Goal: Transaction & Acquisition: Purchase product/service

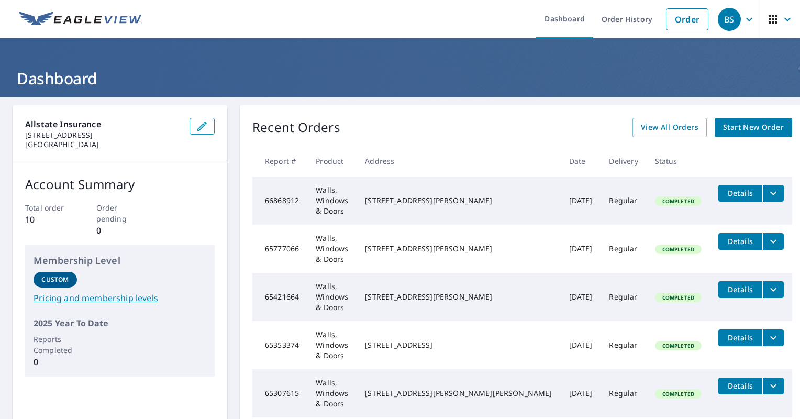
click at [741, 132] on span "Start New Order" at bounding box center [753, 127] width 61 height 13
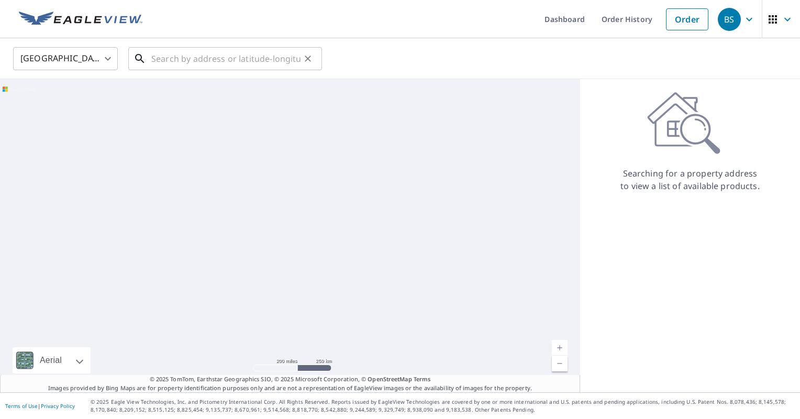
click at [230, 63] on input "text" at bounding box center [225, 58] width 149 height 29
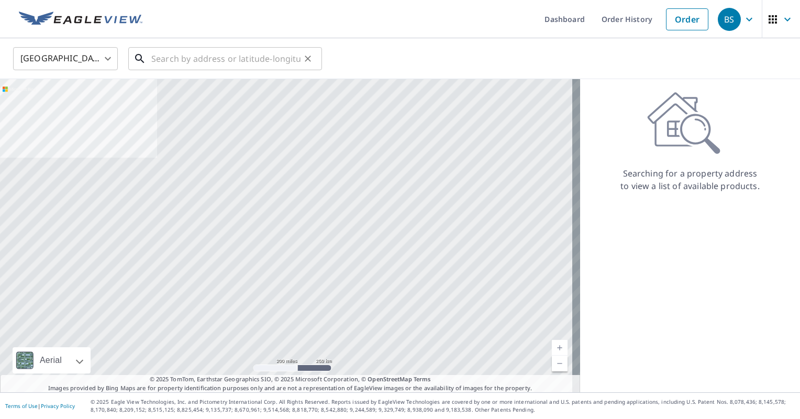
click at [274, 56] on input "text" at bounding box center [225, 58] width 149 height 29
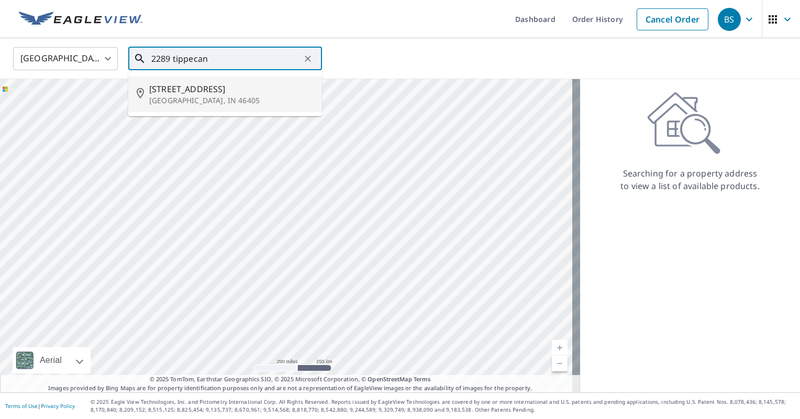
click at [251, 92] on span "[STREET_ADDRESS]" at bounding box center [231, 89] width 164 height 13
type input "[STREET_ADDRESS]"
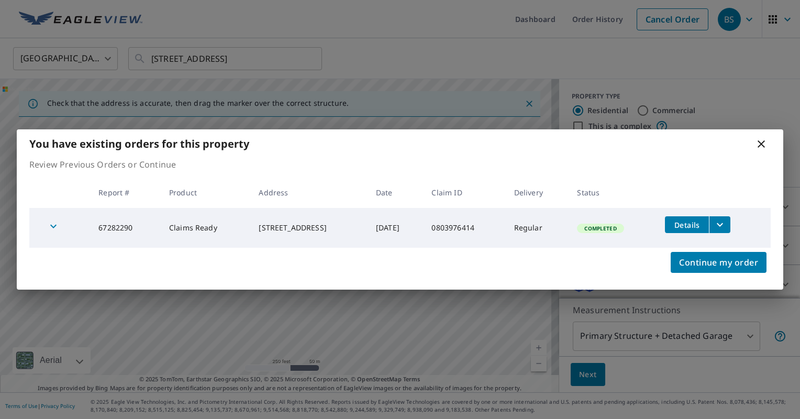
click at [725, 223] on icon "filesDropdownBtn-67282290" at bounding box center [720, 224] width 13 height 13
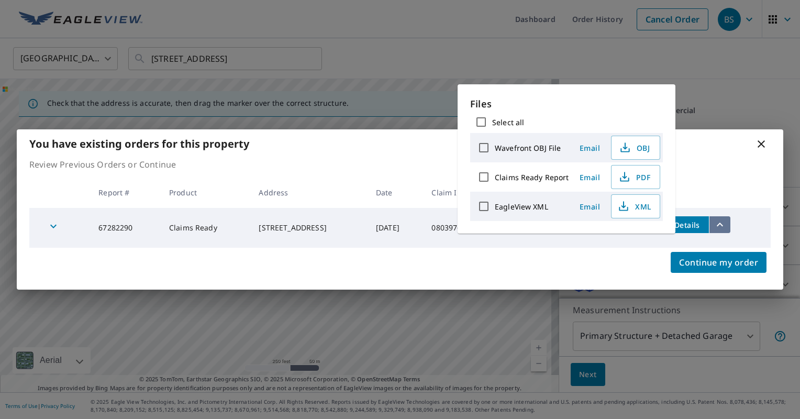
click at [725, 223] on icon "filesDropdownBtn-67282290" at bounding box center [720, 224] width 13 height 13
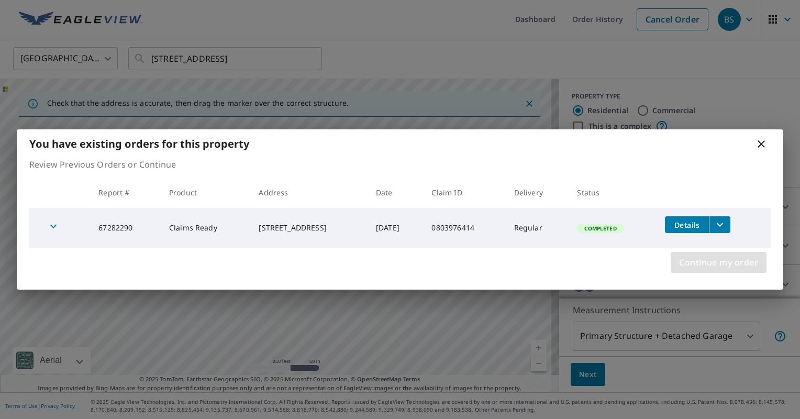
click at [702, 266] on span "Continue my order" at bounding box center [718, 262] width 79 height 15
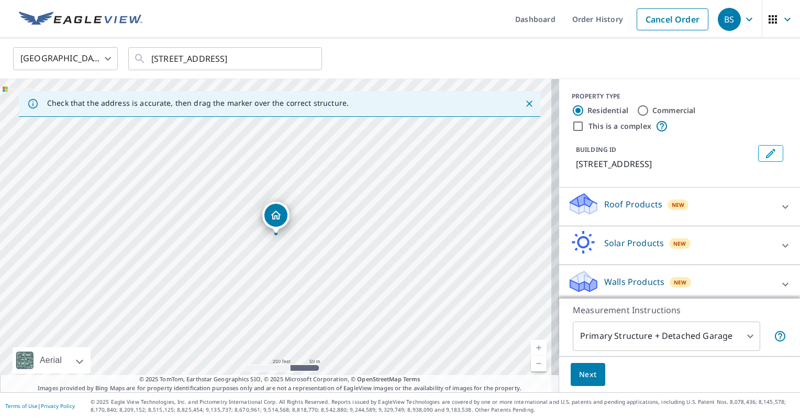
click at [647, 338] on body "BS BS Dashboard Order History Cancel Order BS [GEOGRAPHIC_DATA] [GEOGRAPHIC_DAT…" at bounding box center [400, 209] width 800 height 419
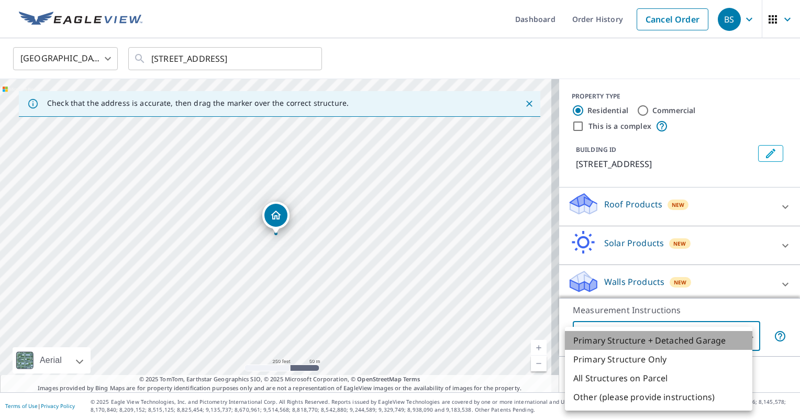
click at [647, 338] on li "Primary Structure + Detached Garage" at bounding box center [658, 340] width 187 height 19
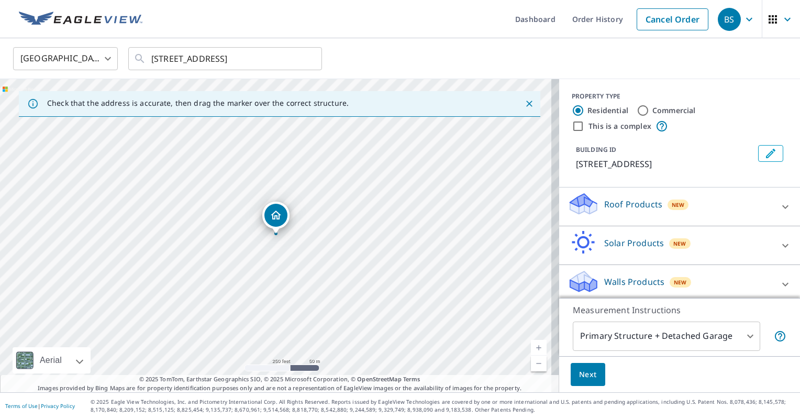
click at [721, 295] on div "Walls Products New" at bounding box center [670, 284] width 205 height 30
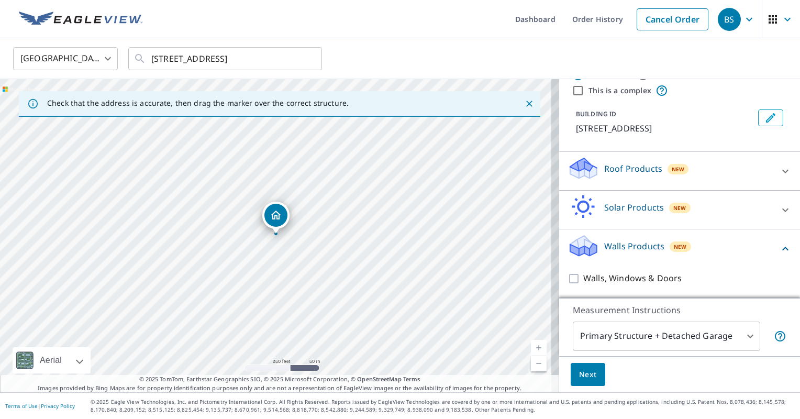
click at [572, 274] on input "Walls, Windows & Doors" at bounding box center [576, 278] width 16 height 13
checkbox input "true"
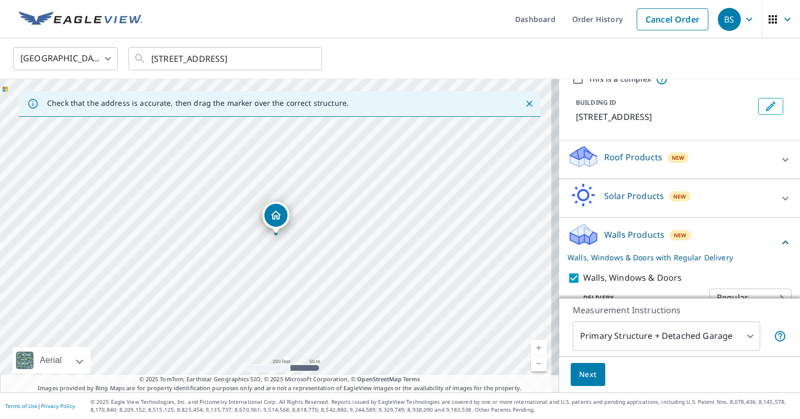
scroll to position [81, 0]
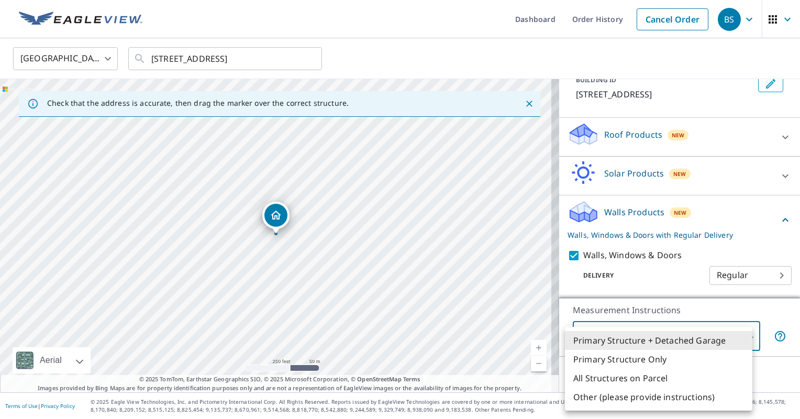
click at [632, 329] on body "BS BS Dashboard Order History Cancel Order BS [GEOGRAPHIC_DATA] [GEOGRAPHIC_DAT…" at bounding box center [400, 209] width 800 height 419
click at [633, 338] on li "Primary Structure + Detached Garage" at bounding box center [658, 340] width 187 height 19
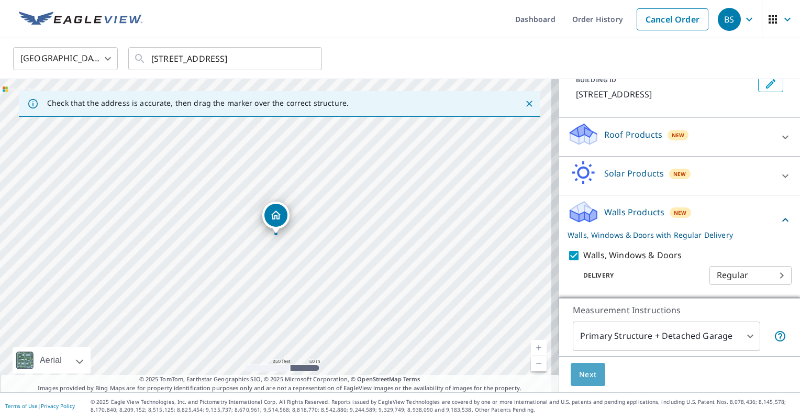
click at [579, 378] on span "Next" at bounding box center [588, 374] width 18 height 13
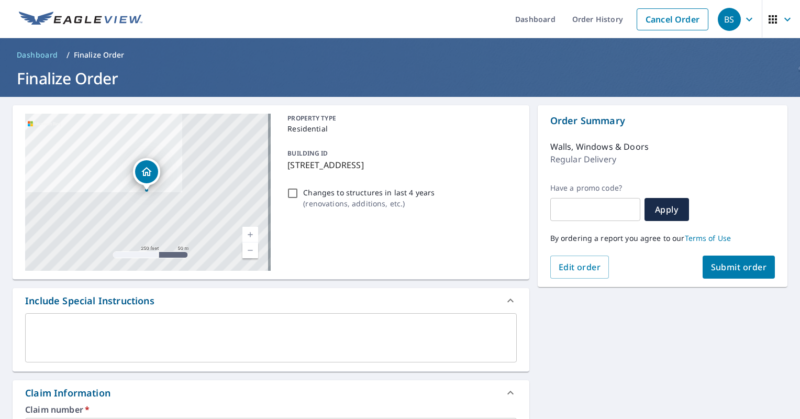
scroll to position [195, 0]
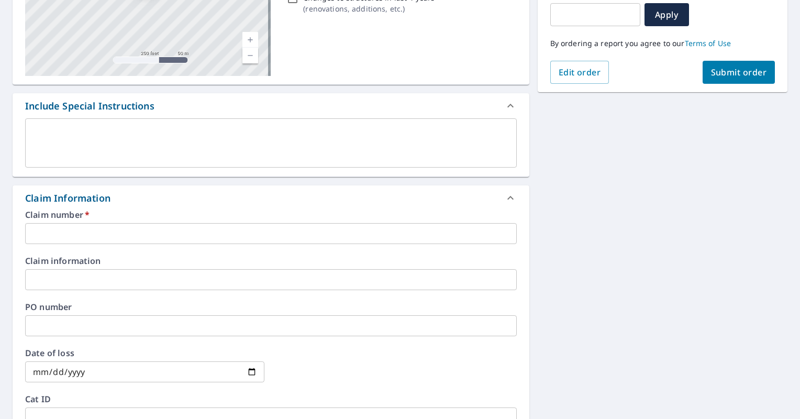
click at [127, 229] on input "text" at bounding box center [271, 233] width 492 height 21
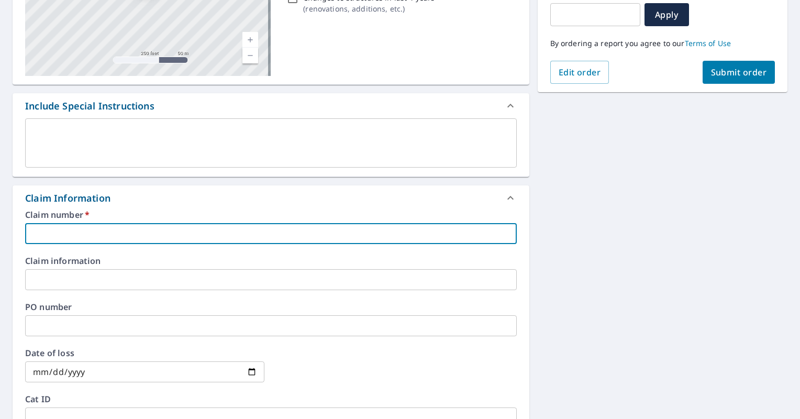
paste input "0803976414"
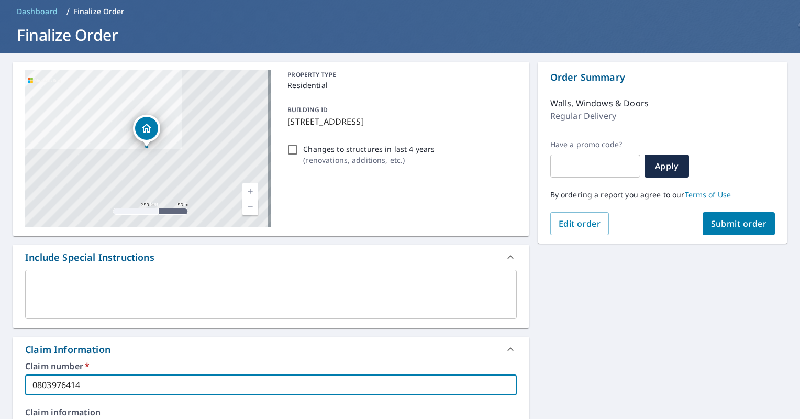
scroll to position [0, 0]
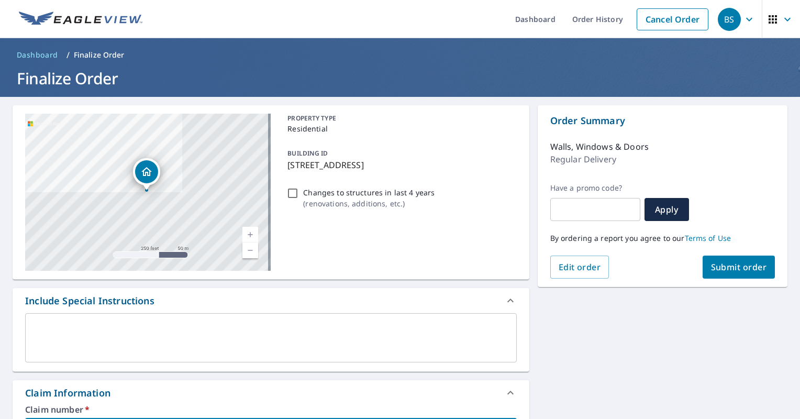
type input "0803976414"
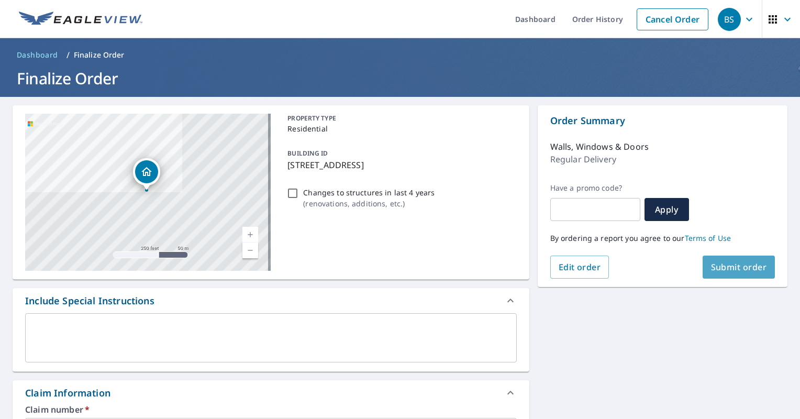
click at [711, 263] on span "Submit order" at bounding box center [739, 267] width 56 height 12
